Goal: Information Seeking & Learning: Learn about a topic

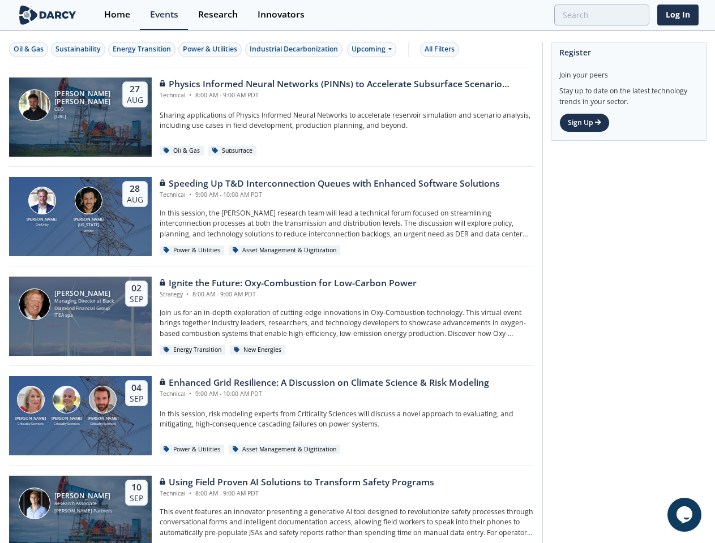
click at [357, 272] on div "[PERSON_NAME] Managing Director at Black Diamond Financial Group ITEA spa [DATE…" at bounding box center [271, 317] width 525 height 100
click at [29, 49] on div "Oil & Gas" at bounding box center [29, 49] width 30 height 10
click at [79, 49] on div "Sustainability" at bounding box center [77, 49] width 45 height 10
click at [143, 49] on div "Energy Transition" at bounding box center [142, 49] width 58 height 10
click at [212, 49] on div "Power & Utilities" at bounding box center [210, 49] width 54 height 10
